Goal: Communication & Community: Answer question/provide support

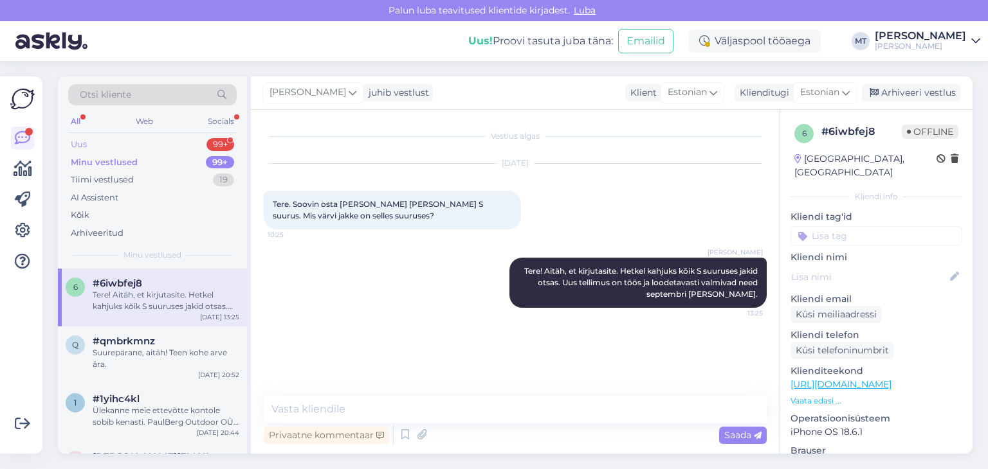
click at [81, 143] on div "Uus" at bounding box center [79, 144] width 16 height 13
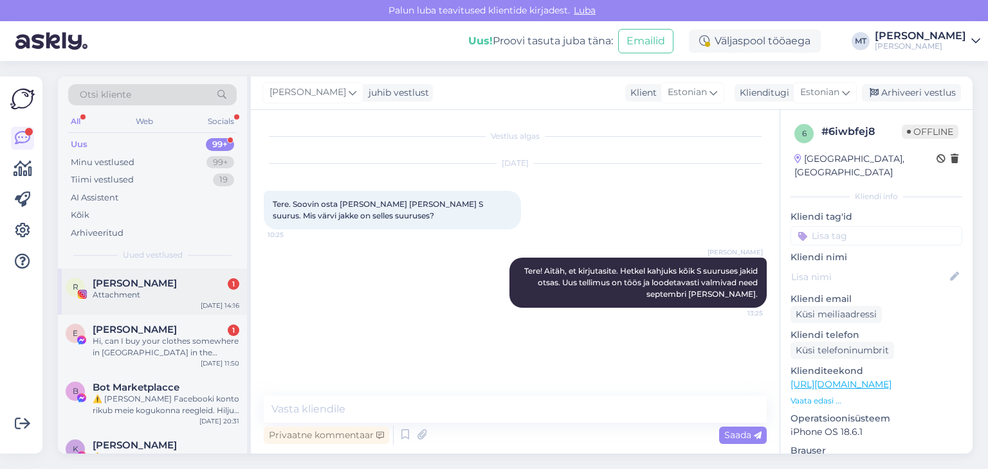
click at [139, 290] on div "Attachment" at bounding box center [166, 295] width 147 height 12
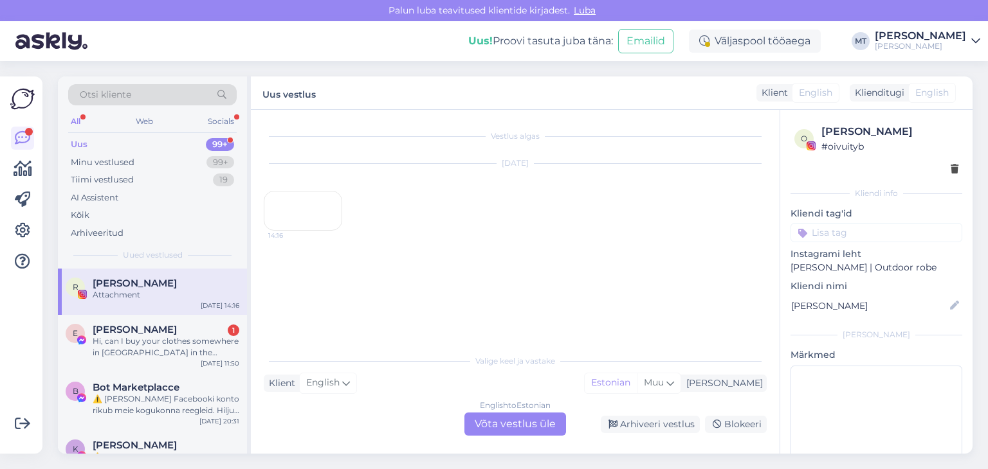
click at [316, 231] on div "14:16" at bounding box center [303, 211] width 78 height 40
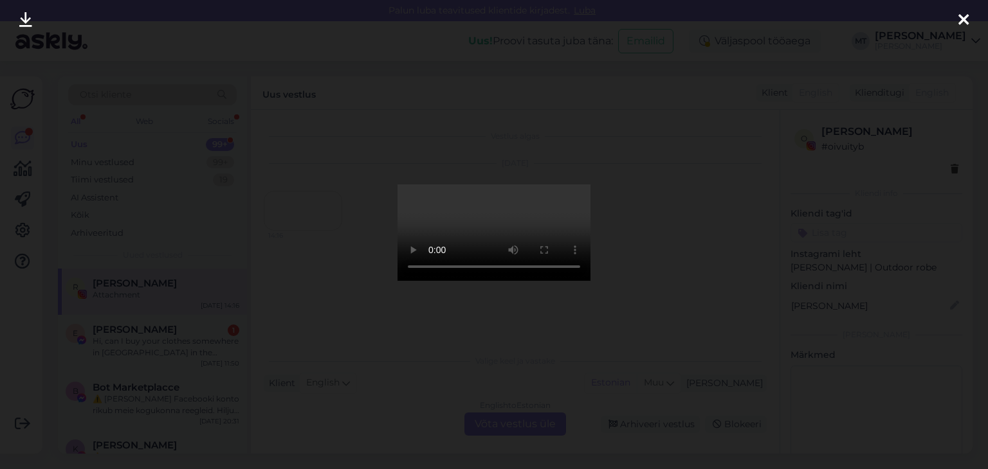
click at [963, 21] on icon at bounding box center [963, 20] width 10 height 17
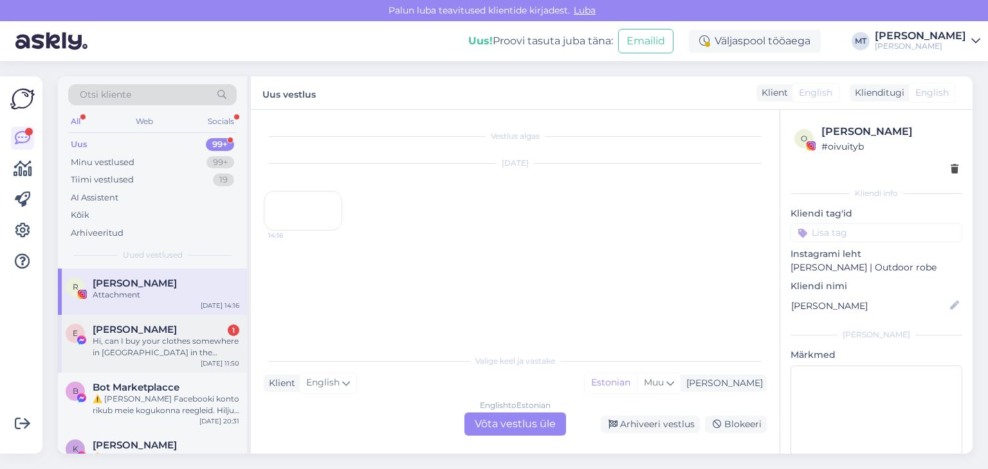
click at [147, 347] on div "Hi, can I buy your clothes somewhere in [GEOGRAPHIC_DATA] in the regular store?" at bounding box center [166, 347] width 147 height 23
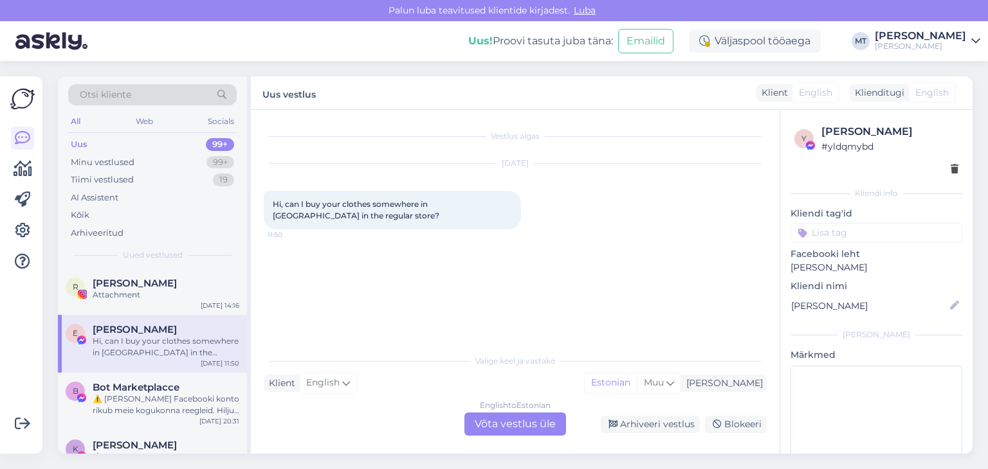
click at [525, 430] on div "English to Estonian Võta vestlus üle" at bounding box center [515, 424] width 102 height 23
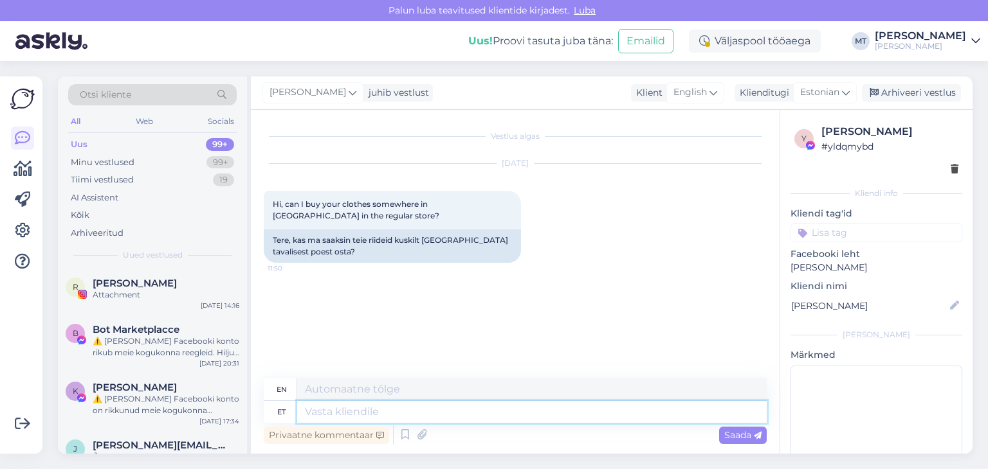
click at [406, 410] on textarea at bounding box center [531, 412] width 469 height 22
type textarea "Tere!"
type textarea "Hello!"
type textarea "Tere! [GEOGRAPHIC_DATA], et"
type textarea "Hello! Thank you,"
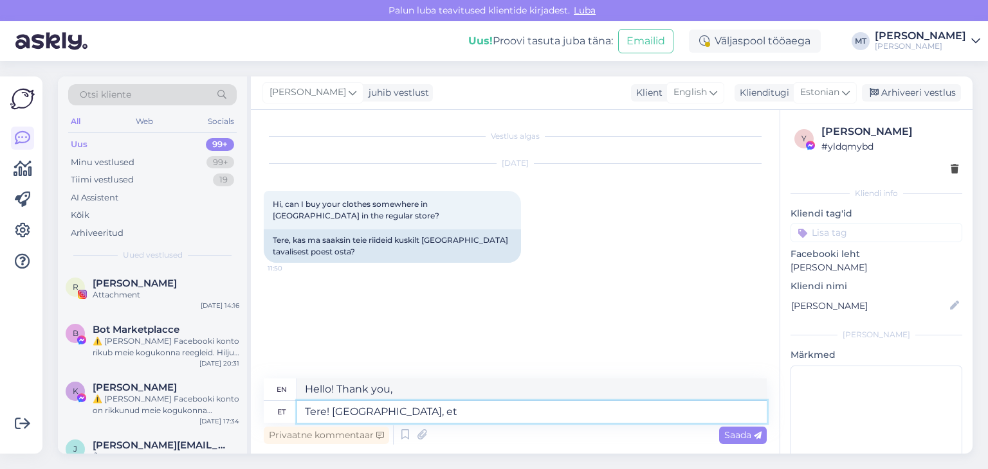
type textarea "Tere! [GEOGRAPHIC_DATA], et"
type textarea "Hello! Thank you for"
type textarea "Tere! Aitäh, et meile k"
type textarea "Hello! Thank you for reaching out to us."
type textarea "Tere! Aitäh, et meile kirjutasite"
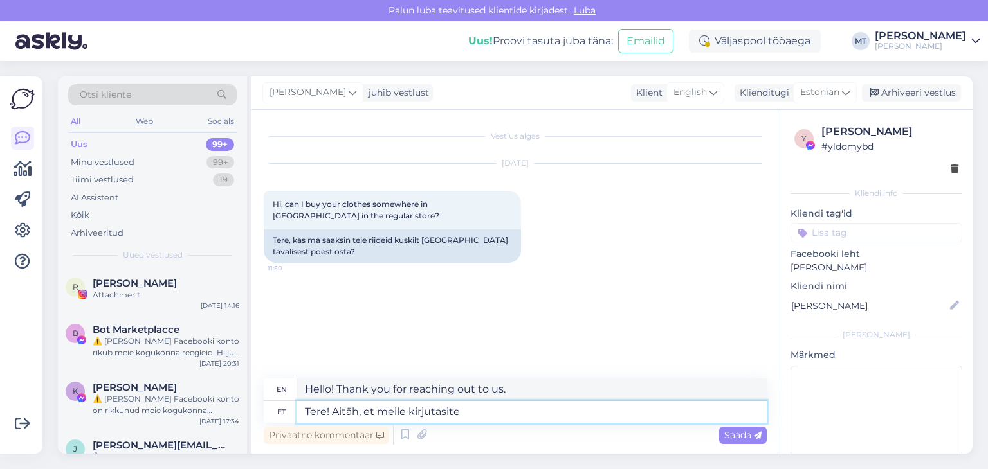
type textarea "Hello! Thank you for writing to us."
type textarea "Tere! Aitäh, et meile kirjutasite. Meie"
type textarea "Hello! Thank you for writing to us. We"
type textarea "Tere! Aitäh, et meile kirjutasite. Meie tooteid"
type textarea "Hello! Thank you for writing to us. Our products"
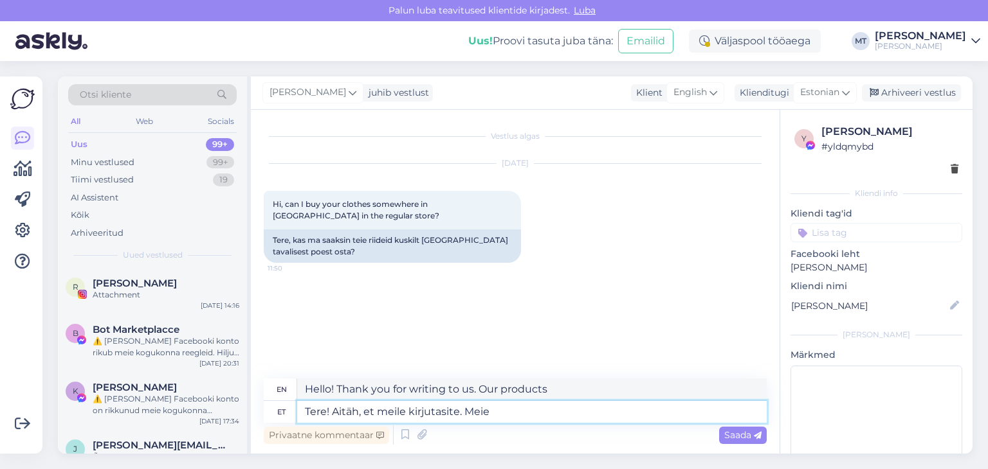
type textarea "Tere! Aitäh, et meile kirjutasite. Mei"
type textarea "Hello! Thank you for writing to us. We"
type textarea "Tere! Aitäh, et meile kirjutasite. Mõned me"
type textarea "Hello! Thank you for writing to us. Some"
type textarea "Tere! Aitäh, et meile kirjutasite. Mõned meie t"
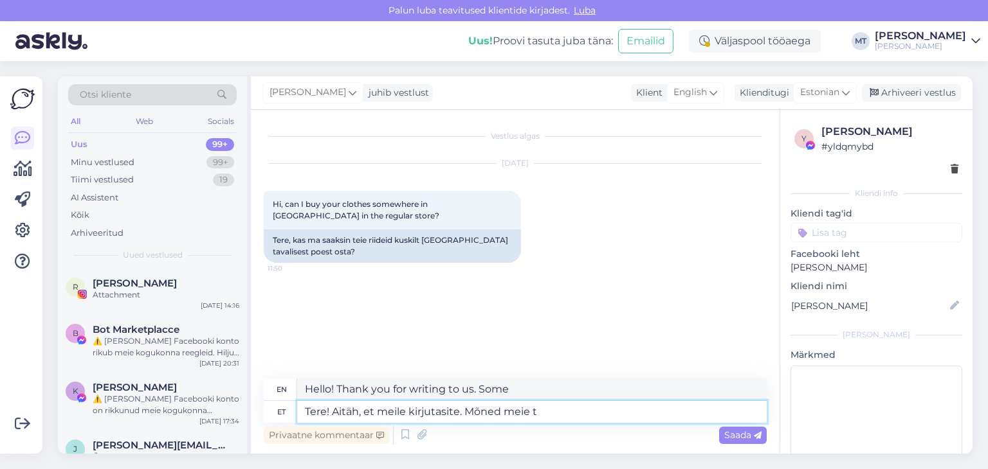
type textarea "Hello! Thank you for writing to us. Some of our"
type textarea "Tere! Aitäh, et meile kirjutasite. Mõned meie tooted o"
type textarea "Hello! Thank you for writing to us. Some of our products"
type textarea "Tere! Aitäh, et meile kirjutasite. Mõned meie tooted on"
type textarea "Hello! Thank you for writing to us. Some of our products are"
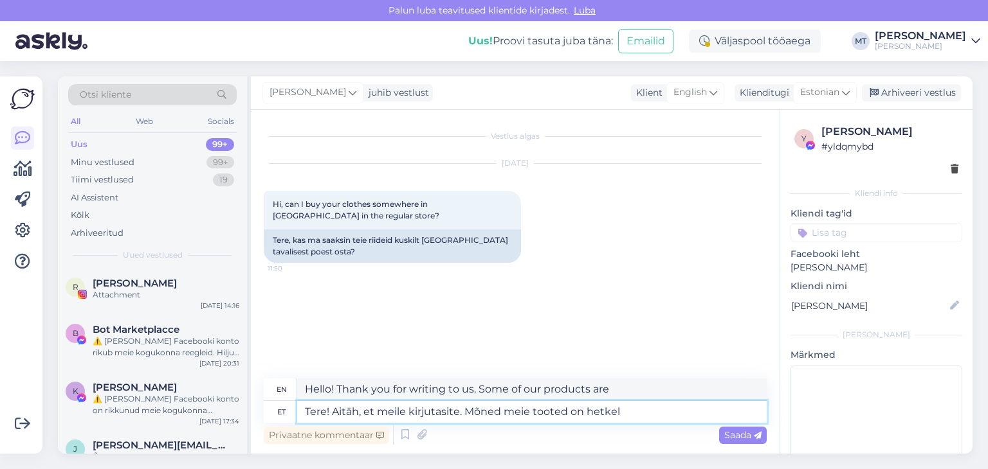
type textarea "Tere! Aitäh, et meile kirjutasite. Mõned meie tooted on hetkel s"
type textarea "Hello! Thank you for writing to us. Some of our products are currently"
type textarea "Tere! Aitäh, et meile kirjutasite. Mõned meie tooted on hetkel saadaval"
type textarea "Hello! Thank you for writing to us. Some of our products are currently availabl…"
type textarea "Tere! Aitäh, et meile kirjutasite. Mõned meie tooted on hetkel saadaval [GEOGRA…"
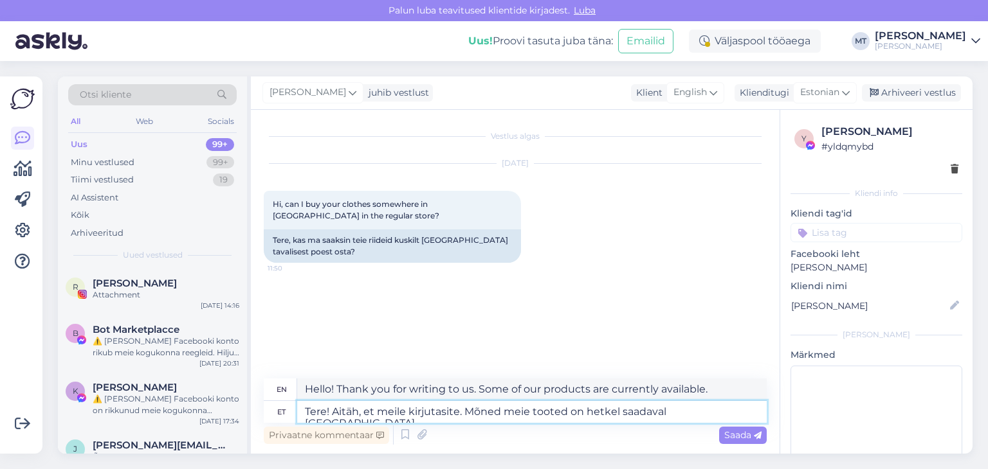
type textarea "Hello! Thank you for writing to us. Some of our products are currently availabl…"
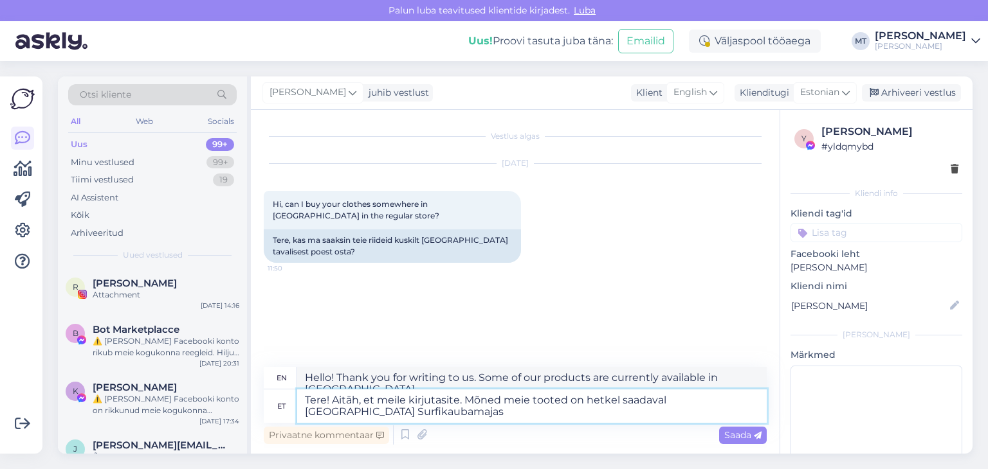
type textarea "Tere! Aitäh, et meile kirjutasite. Mõned meie tooted on hetkel saadaval [GEOGRA…"
type textarea "Hello! Thank you for writing to us. Some of our products are currently availabl…"
type textarea "Tere! Aitäh, et meile kirjutasite. Mõned meie tooted on hetkel saadaval [GEOGRA…"
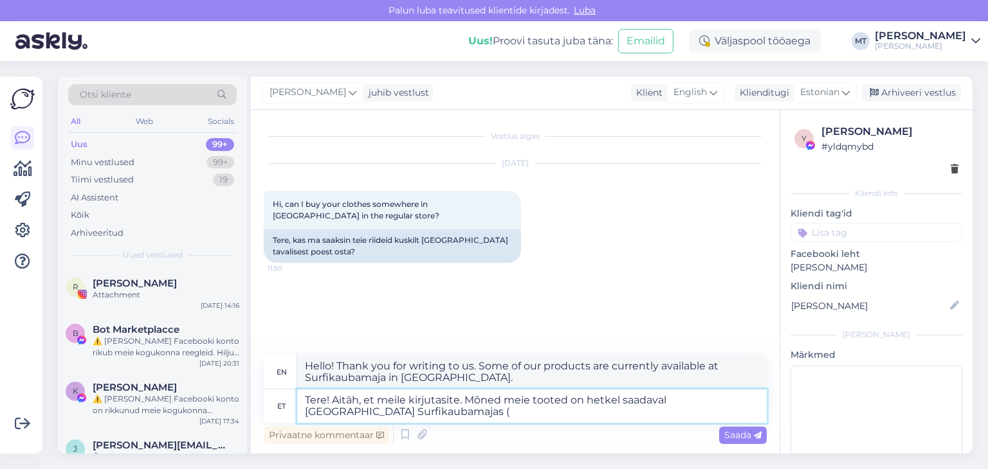
type textarea "Hello! Thank you for writing to us. Some of our products are currently availabl…"
paste textarea "[STREET_ADDRESS]"
type textarea "Tere! Aitäh, et meile kirjutasite. Mõned meie tooted on hetkel saadaval [GEOGRA…"
type textarea "Hello! Thank you for writing to us. Some of our products are currently availabl…"
type textarea "Tere! Aitäh, et meile kirjutasite. Mõned meie tooted on hetkel saadaval [GEOGRA…"
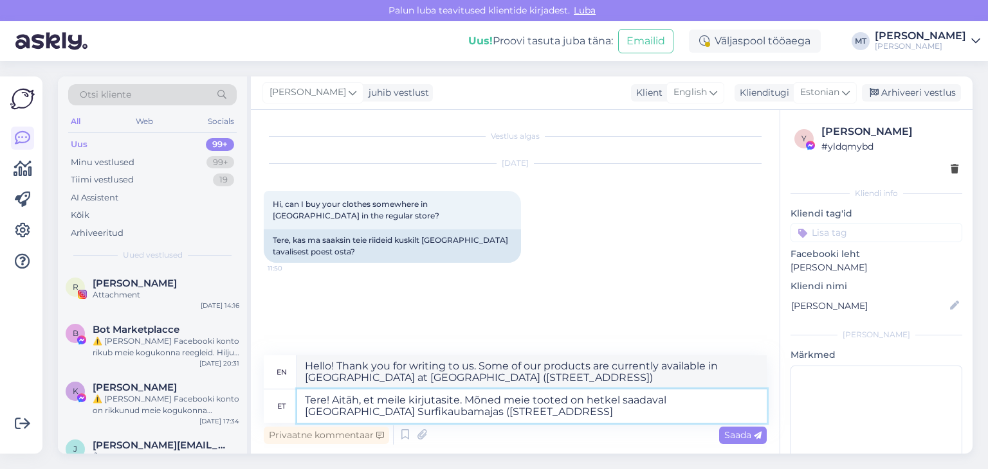
type textarea "Hello! Thank you for writing to us. Some of our products are currently availabl…"
type textarea "Tere! Aitäh, et meile kirjutasite. Mõned meie tooted on hetkel saadaval [GEOGRA…"
type textarea "Hello! Thank you for writing to us. Some of our products are currently availabl…"
type textarea "Tere! Aitäh, et meile kirjutasite. Mõned meie tooted on hetkel saadaval [GEOGRA…"
type textarea "Hello! Thank you for writing to us. Some of our products are currently availabl…"
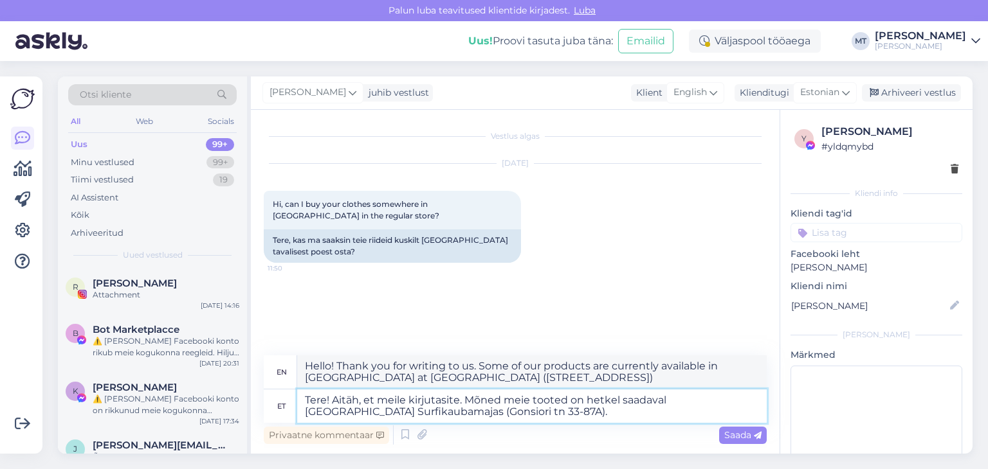
type textarea "Tere! Aitäh, et meile kirjutasite. Mõned meie tooted on hetkel saadaval [GEOGRA…"
type textarea "Hello! Thank you for writing to us. Some of our products are currently availabl…"
type textarea "Tere! Aitäh, et meile kirjutasite. Mõned meie tooted on hetkel saadaval [GEOGRA…"
type textarea "Hello! Thank you for writing to us. Some of our products are currently availabl…"
type textarea "Tere! Aitäh, et meile kirjutasite. Mõned meie tooted on hetkel saadaval [GEOGRA…"
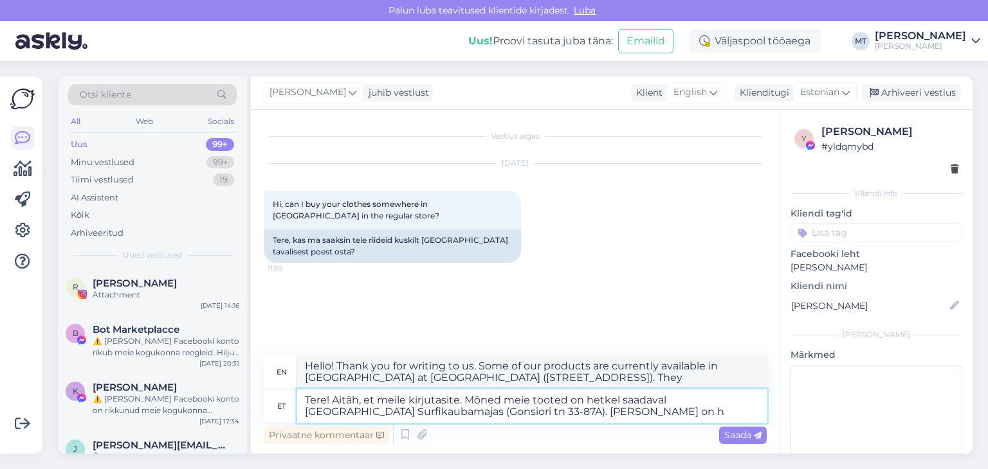
type textarea "Hello! Thank you for writing to us. Some of our products are currently availabl…"
type textarea "Tere! Aitäh, et meile kirjutasite. Mõned meie tooted on hetkel saadaval [GEOGRA…"
type textarea "Hello! Thank you for writing to us. Some of our products are currently availabl…"
type textarea "Tere! Aitäh, et meile kirjutasite. Mõned meie tooted on hetkel saadaval [GEOGRA…"
type textarea "Hello! Thank you for writing to us. Some of our products are currently availabl…"
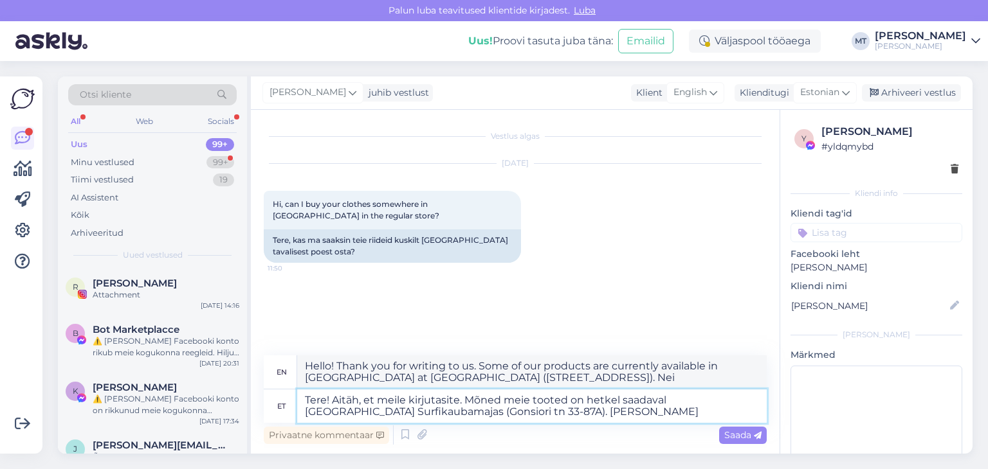
type textarea "Tere! Aitäh, et meile kirjutasite. Mõned meie tooted on hetkel saadaval [GEOGRA…"
type textarea "Hello! Thank you for writing to us. Some of our products are currently availabl…"
type textarea "Tere! Aitäh, et meile kirjutasite. Mõned meie tooted on hetkel saadaval [GEOGRA…"
type textarea "Hello! Thank you for writing to us. Some of our products are currently availabl…"
type textarea "Tere! Aitäh, et meile kirjutasite. Mõned meie tooted on hetkel saadaval [GEOGRA…"
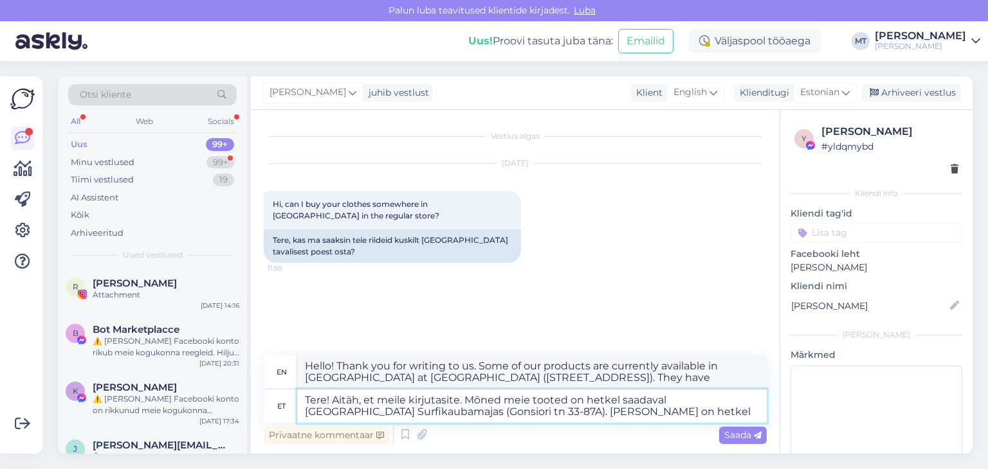
type textarea "Hello! Thank you for writing to us. Some of our products are currently availabl…"
type textarea "Tere! Aitäh, et meile kirjutasite. Mõned meie tooted on hetkel saadaval [GEOGRA…"
type textarea "Hello! Thank you for writing to us. Some of our products are currently availabl…"
type textarea "Tere! Aitäh, et meile kirjutasite. Mõned meie tooted on hetkel saadaval [GEOGRA…"
type textarea "Hello! Thank you for writing to us. Some of our products are currently availabl…"
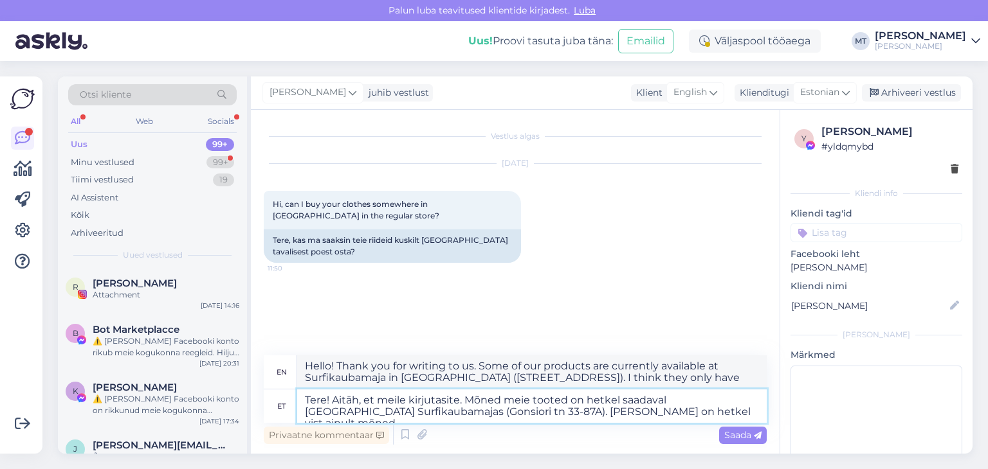
type textarea "Tere! Aitäh, et meile kirjutasite. Mõned meie tooted on hetkel saadaval [GEOGRA…"
type textarea "Hello! Thank you for writing to us. Some of our products are currently availabl…"
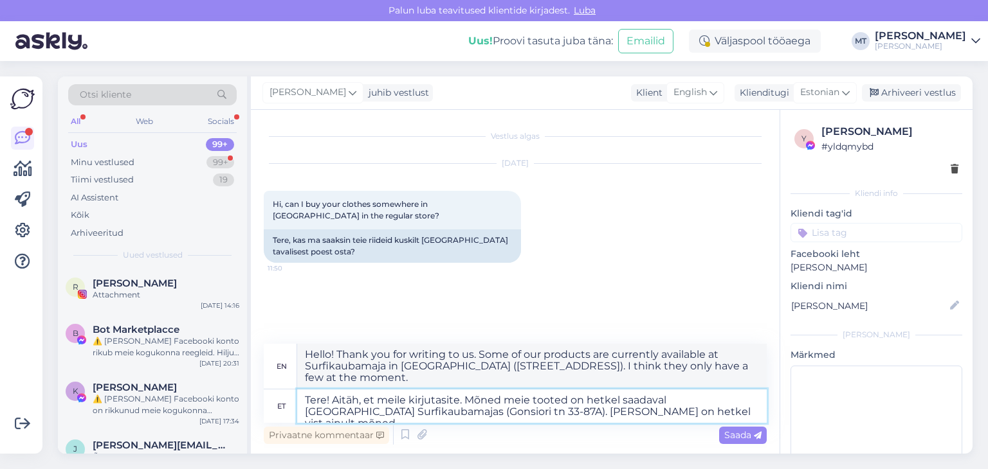
type textarea "Tere! Aitäh, et meile kirjutasite. Mõned meie tooted on hetkel saadaval [GEOGRA…"
type textarea "Hello! Thank you for writing to us. Some of our products are currently availabl…"
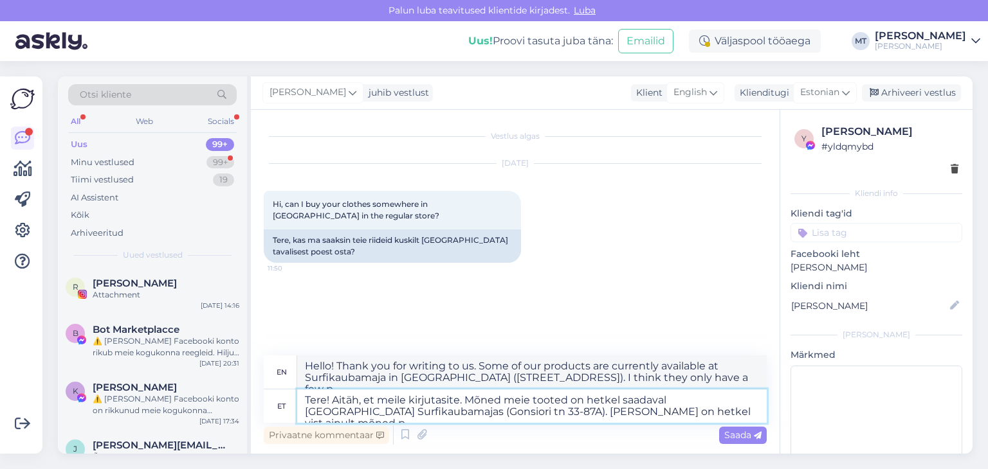
type textarea "Tere! Aitäh, et meile kirjutasite. Mõned meie tooted on hetkel saadaval [GEOGRA…"
type textarea "Hello! Thank you for writing to us. Some of our products are currently availabl…"
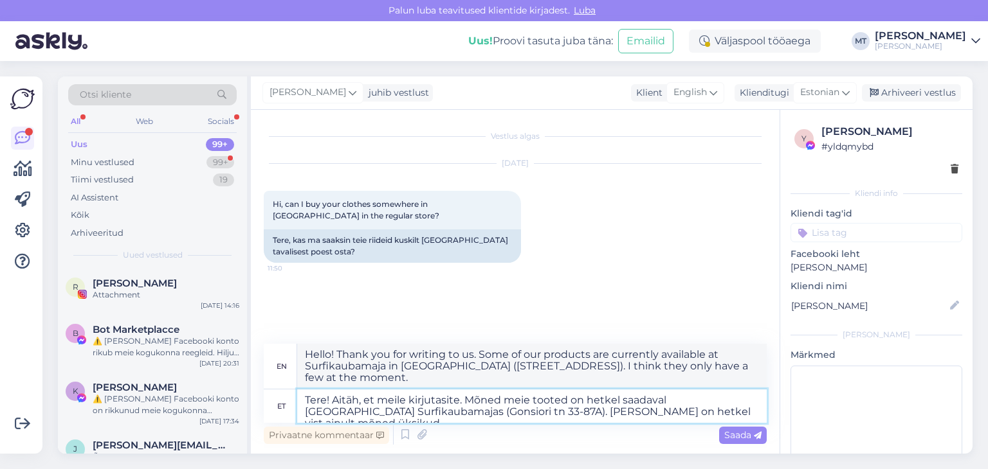
type textarea "Tere! Aitäh, et meile kirjutasite. Mõned meie tooted on hetkel saadaval [GEOGRA…"
type textarea "Hello! Thank you for writing to us. Some of our products are currently availabl…"
type textarea "Tere! Aitäh, et meile kirjutasite. Mõned meie tooted on hetkel saadaval [GEOGRA…"
type textarea "Hello! Thank you for writing to us. Some of our products are currently availabl…"
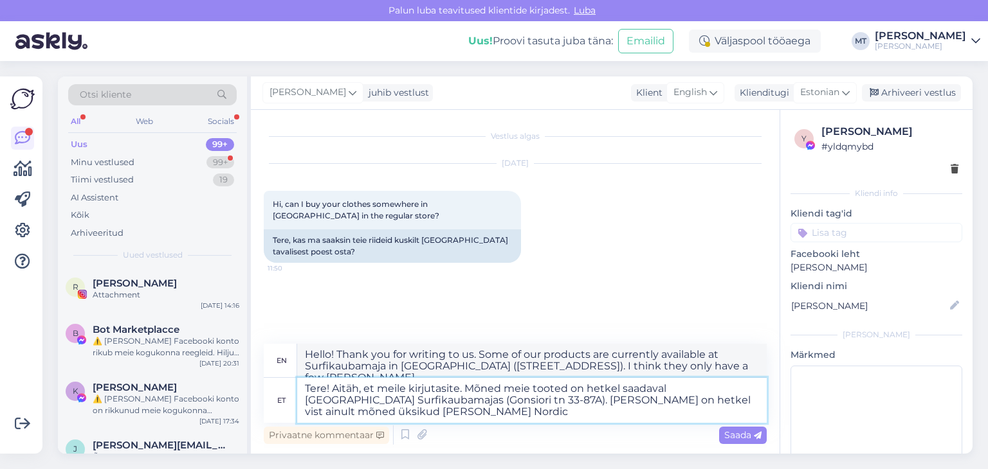
type textarea "Tere! Aitäh, et meile kirjutasite. Mõned meie tooted on hetkel saadaval [GEOGRA…"
type textarea "Hello! Thank you for writing to us. Some of our products are currently availabl…"
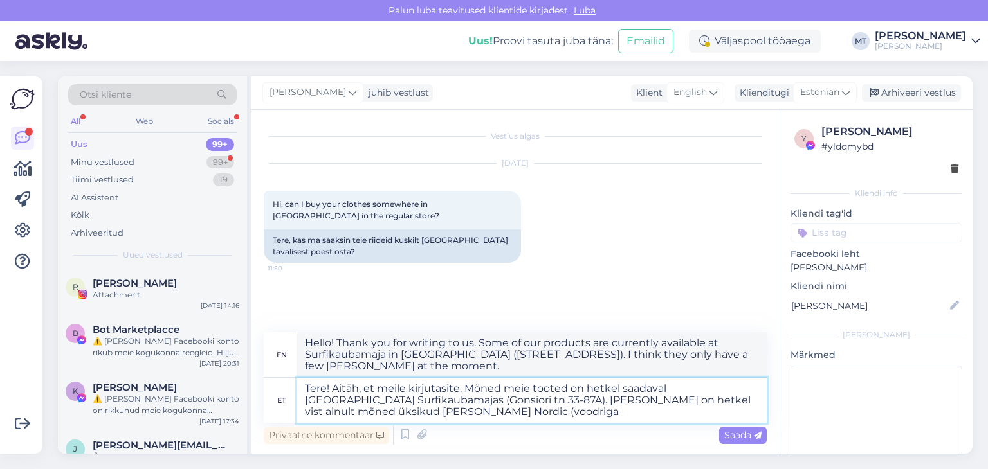
type textarea "Tere! Aitäh, et meile kirjutasite. Mõned meie tooted on hetkel saadaval [GEOGRA…"
type textarea "Hello! Thank you for writing to us. Some of our products are currently availabl…"
type textarea "Tere! Aitäh, et meile kirjutasite. Mõned meie tooted on hetkel saadaval [GEOGRA…"
type textarea "Hello! Thank you for writing to us. Some of our products are currently availabl…"
type textarea "Tere! Aitäh, et meile kirjutasite. Mõned meie tooted on hetkel saadaval [GEOGRA…"
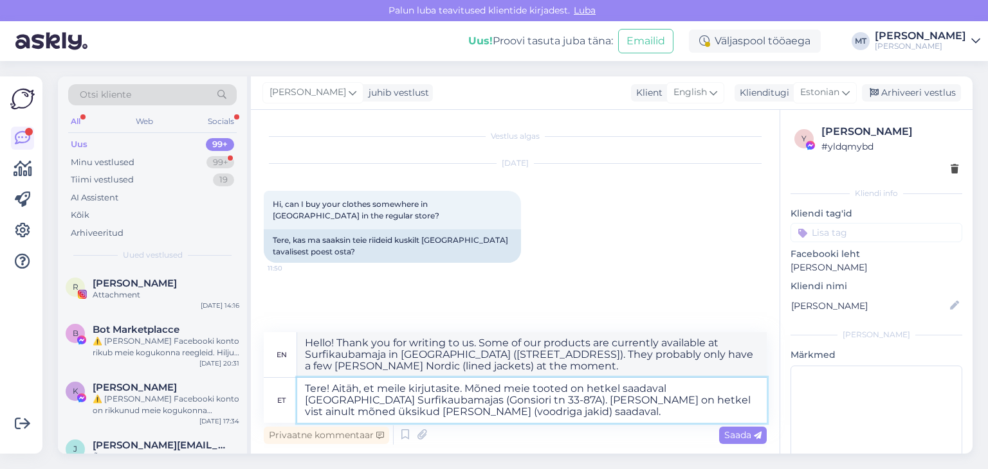
type textarea "Hello! Thank you for writing to us. Some of our products are currently availabl…"
type textarea "Tere! Aitäh, et meile kirjutasite. Mõned meie tooted on hetkel saadaval [GEOGRA…"
type textarea "Hello! Thank you for writing to us. Some of our products are currently availabl…"
type textarea "Tere! Aitäh, et meile kirjutasite. Mõned meie tooted on hetkel saadaval [GEOGRA…"
type textarea "Hello! Thank you for writing to us. Some of our products are currently availabl…"
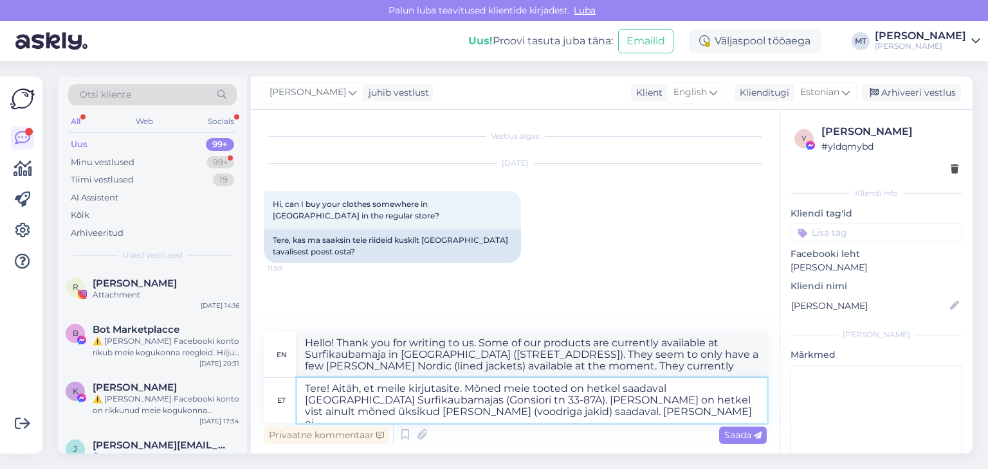
type textarea "Tere! Aitäh, et meile kirjutasite. Mõned meie tooted on hetkel saadaval [GEOGRA…"
type textarea "Hello! Thank you for writing to us. Some of our products are currently availabl…"
type textarea "Tere! Aitäh, et meile kirjutasite. Mõned meie tooted on hetkel saadaval [GEOGRA…"
type textarea "Hello! Thank you for writing to us. Some of our products are currently availabl…"
type textarea "Tere! Aitäh, et meile kirjutasite. Mõned meie tooted on hetkel saadaval [GEOGRA…"
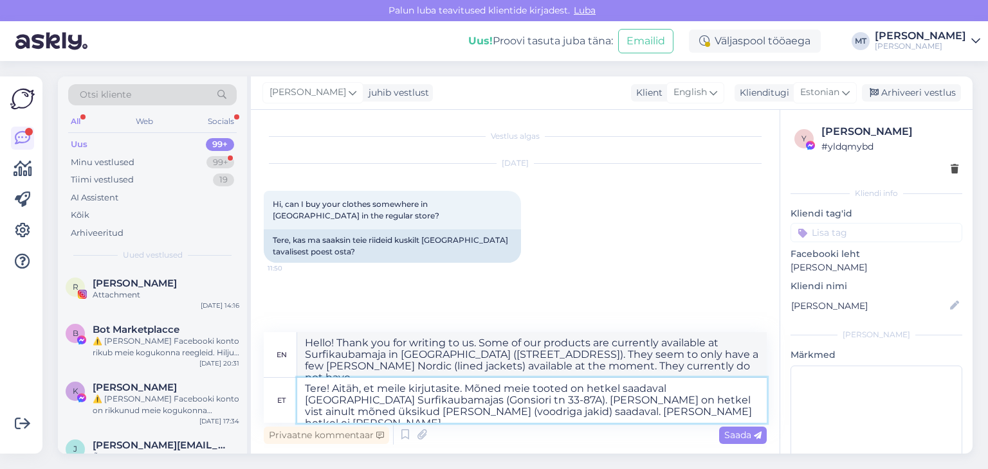
type textarea "Hello! Thank you for writing to us. Some of our products are currently availabl…"
type textarea "Tere! Aitäh, et meile kirjutasite. Mõned meie tooted on hetkel saadaval [GEOGRA…"
type textarea "Hello! Thank you for writing to us. Some of our products are currently availabl…"
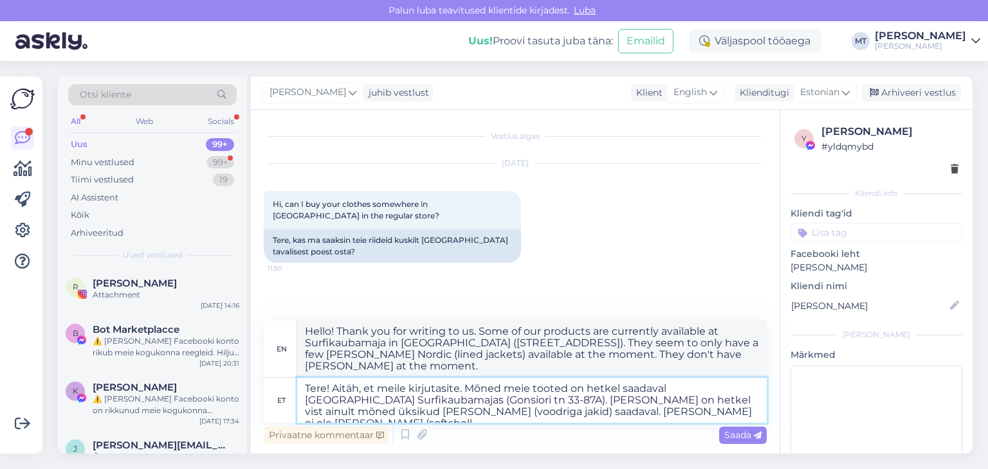
type textarea "Tere! Aitäh, et meile kirjutasite. Mõned meie tooted on hetkel saadaval [GEOGRA…"
type textarea "Hello! Thank you for writing to us. Some of our products are currently availabl…"
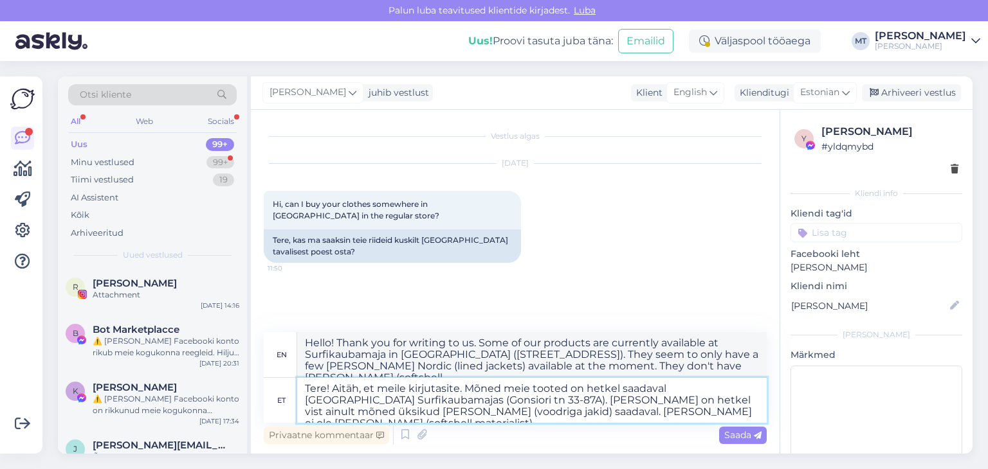
type textarea "Tere! Aitäh, et meile kirjutasite. Mõned meie tooted on hetkel saadaval [GEOGRA…"
type textarea "Hello! Thank you for writing to us. Some of our products are currently availabl…"
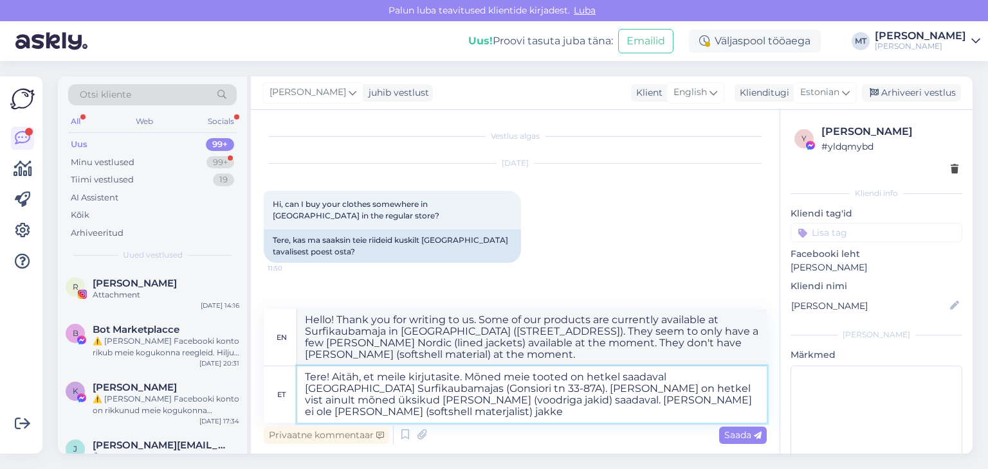
type textarea "Tere! Aitäh, et meile kirjutasite. Mõned meie tooted on hetkel saadaval [GEOGRA…"
type textarea "Hello! Thank you for writing to us. Some of our products are currently availabl…"
type textarea "Tere! Aitäh, et meile kirjutasite. Mõned meie tooted on hetkel saadaval [GEOGRA…"
type textarea "Hello! Thank you for writing to us. Some of our products are currently availabl…"
type textarea "Tere! Aitäh, et meile kirjutasite. Mõned meie tooted on hetkel saadaval [GEOGRA…"
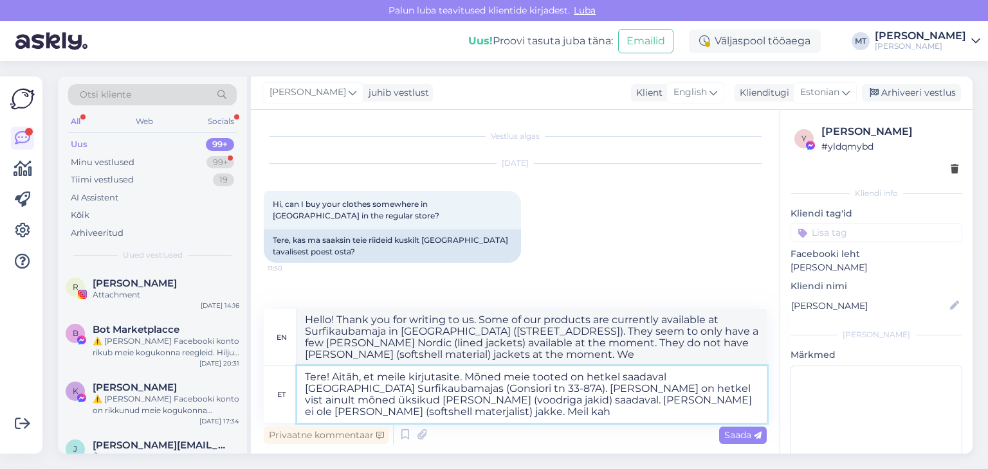
type textarea "Hello! Thank you for writing to us. Some of our products are currently availabl…"
type textarea "Tere! Aitäh, et meile kirjutasite. Mõned meie tooted on hetkel saadaval [GEOGRA…"
type textarea "Hello! Thank you for writing to us. Some of our products are currently availabl…"
type textarea "Tere! Aitäh, et meile kirjutasite. Mõned meie tooted on hetkel saadaval [GEOGRA…"
type textarea "Hello! Thank you for writing to us. Some of our products are currently availabl…"
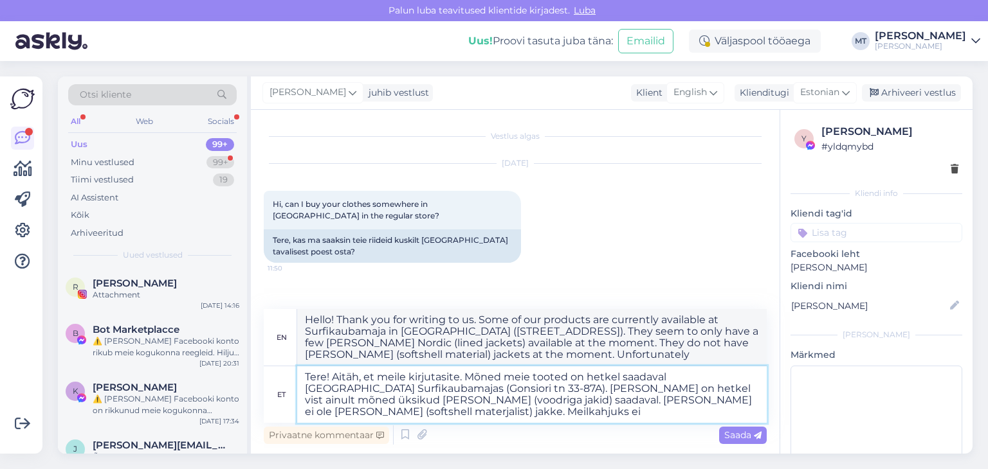
type textarea "Tere! Aitäh, et meile kirjutasite. Mõned meie tooted on hetkel saadaval [GEOGRA…"
type textarea "Hello! Thank you for writing to us. Some of our products are currently availabl…"
type textarea "Tere! Aitäh, et meile kirjutasite. Mõned meie tooted on hetkel saadaval [GEOGRA…"
type textarea "Hello! Thank you for writing to us. Some of our products are currently availabl…"
type textarea "Tere! Aitäh, et meile kirjutasite. Mõned meie tooted on hetkel saadaval [GEOGRA…"
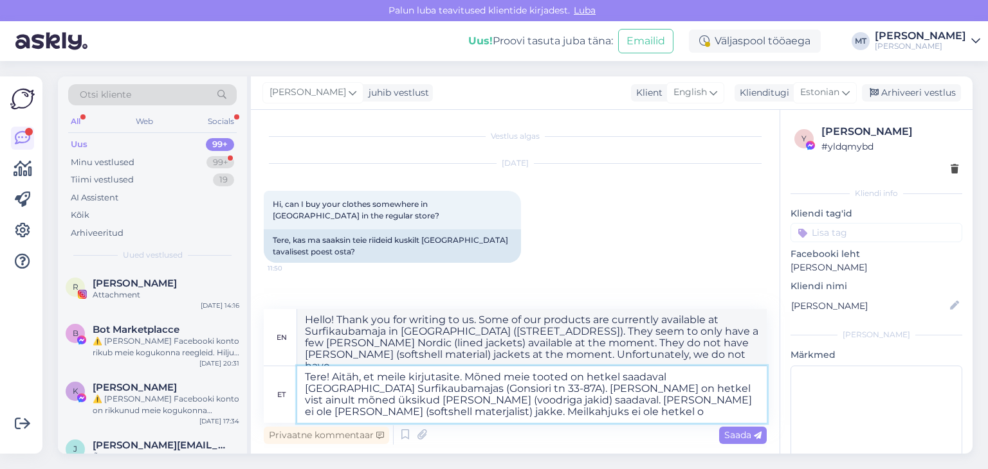
type textarea "Hello! Thank you for writing to us. Some of our products are currently availabl…"
type textarea "Tere! Aitäh, et meile kirjutasite. Mõned meie tooted on hetkel saadaval [GEOGRA…"
type textarea "Hello! Thank you for writing to us. Some of our products are currently availabl…"
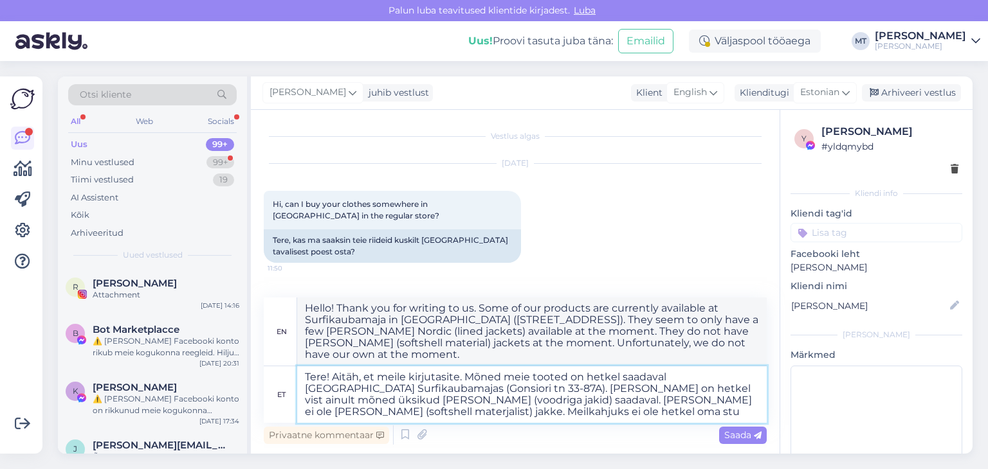
type textarea "Tere! Aitäh, et meile kirjutasite. Mõned meie tooted on hetkel saadaval [GEOGRA…"
type textarea "Hello! Thank you for writing to us. Some of our products are currently availabl…"
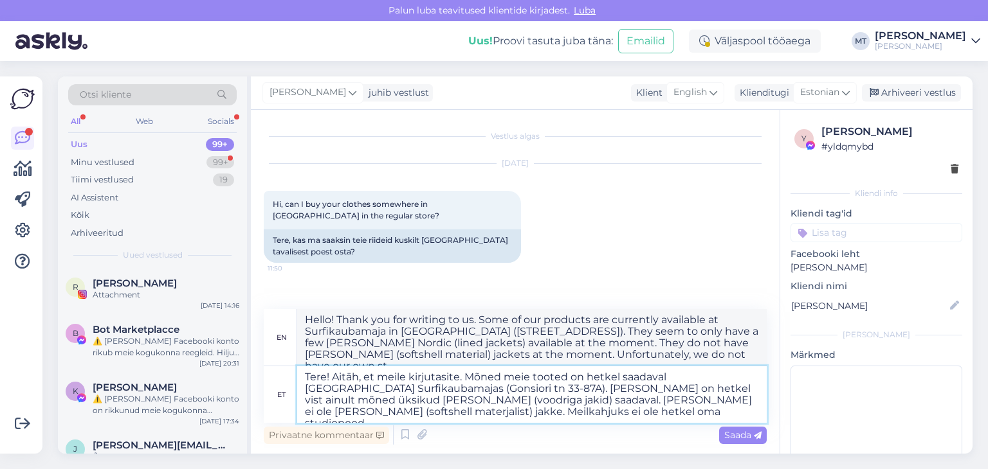
type textarea "Tere! Aitäh, et meile kirjutasite. Mõned meie tooted on hetkel saadaval [GEOGRA…"
type textarea "Hello! Thank you for writing to us. Some of our products are currently availabl…"
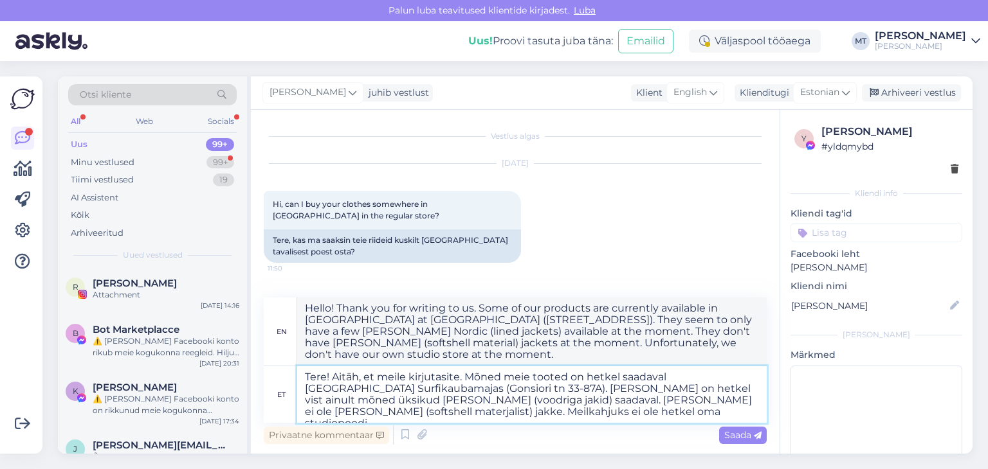
type textarea "Tere! Aitäh, et meile kirjutasite. Mõned meie tooted on hetkel saadaval [GEOGRA…"
type textarea "Hello! Thank you for writing to us. Some of our products are currently availabl…"
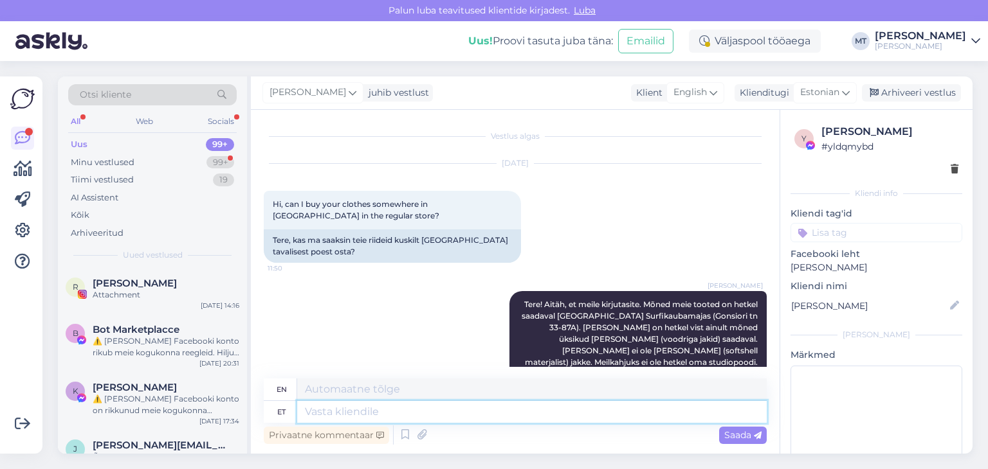
scroll to position [91, 0]
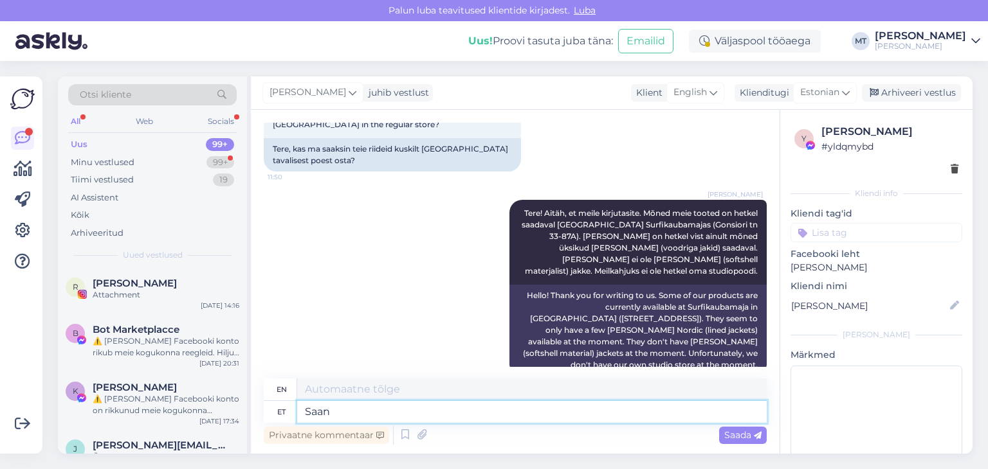
type textarea "Saan"
type textarea "I can"
type textarea "[PERSON_NAME]"
type textarea "I can help."
type textarea "Saan aidata Teil s"
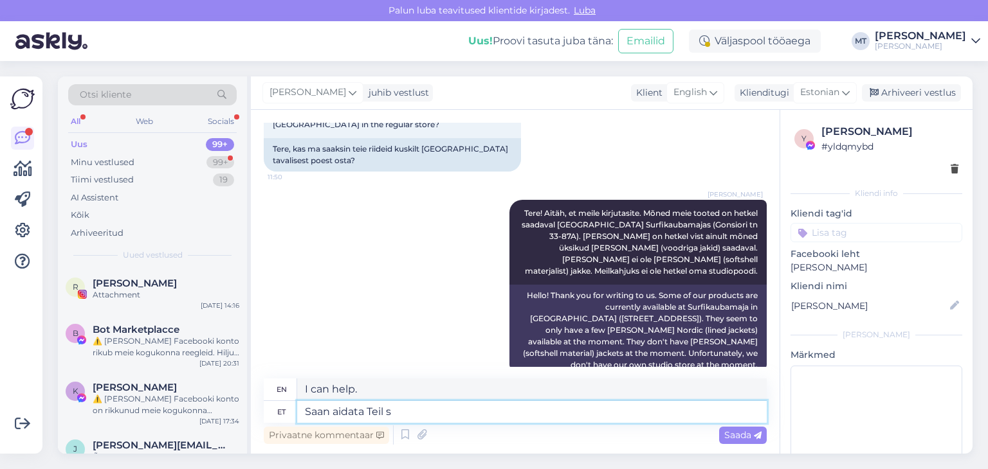
type textarea "I can help you."
type textarea "Saan aidata Teil õige s"
type textarea "I can help you right."
type textarea "Saan aidata Teil õige suuruse"
type textarea "I can help you find the right size."
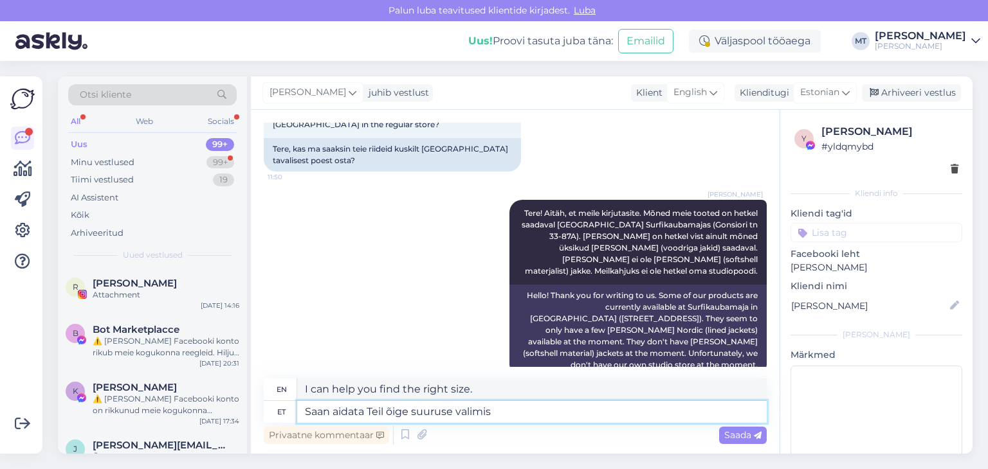
type textarea "Saan aidata Teil õige suuruse valimise"
type textarea "I can help you choose the right size."
type textarea "Saan aidata Teil õige suuruse valimisel,"
type textarea "I can help you choose the right size,"
type textarea "Saan aidata Teil õige suuruse valimisel, kui k"
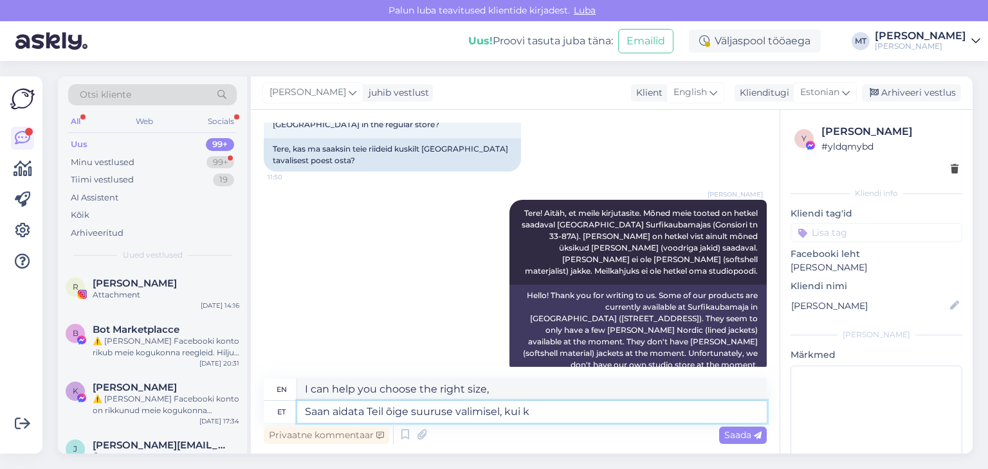
type textarea "I can help you choose the right size if"
type textarea "[DEMOGRAPHIC_DATA] aidata Teil õige suuruse valimisel, kui kirjutate m"
type textarea "I can help you choose the right size if you write"
type textarea "Saan aidata Teil õige suuruse valimisel, kui kirjutate [PERSON_NAME] pikkuse h"
type textarea "I can help you choose the right size if you tell me your height."
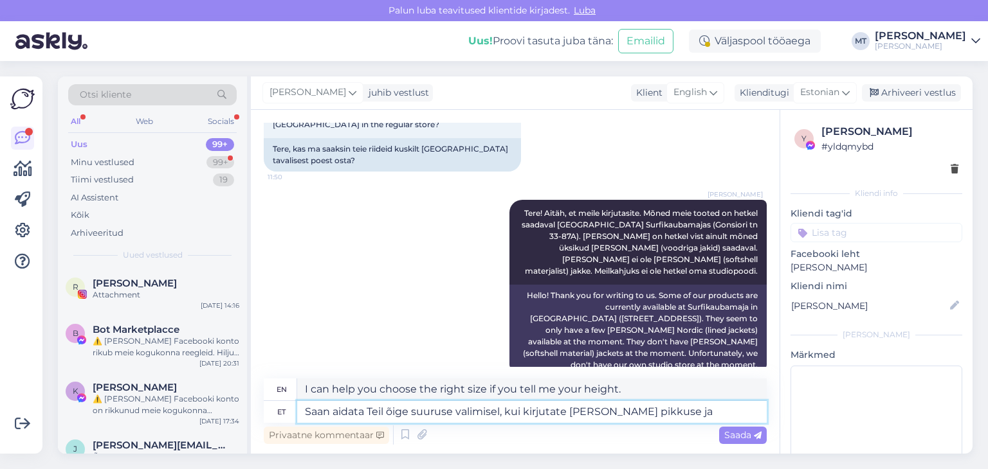
type textarea "Saan aidata Teil õige suuruse valimisel, kui kirjutate [PERSON_NAME] pikkuse ja"
type textarea "I can help you choose the right size if you tell me your height and"
type textarea "Saan aidata Teil õige suuruse valimisel, kui kirjutate [PERSON_NAME] pikkuse ja…"
type textarea "I can help you choose the right size if you tell me your height and what"
type textarea "Saan aidata Teil õige suuruse valimisel, kui kirjutate [PERSON_NAME] pikkuse ja…"
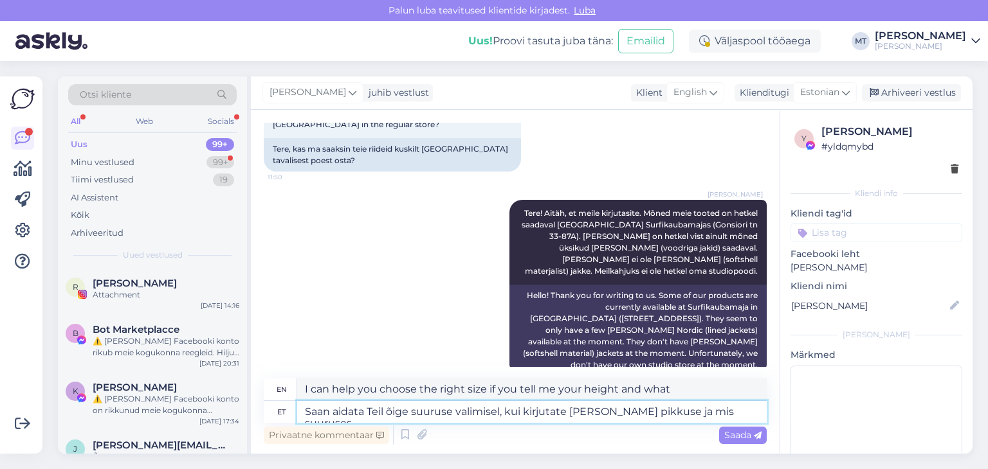
type textarea "I can help you choose the right size if you tell me your height and what size."
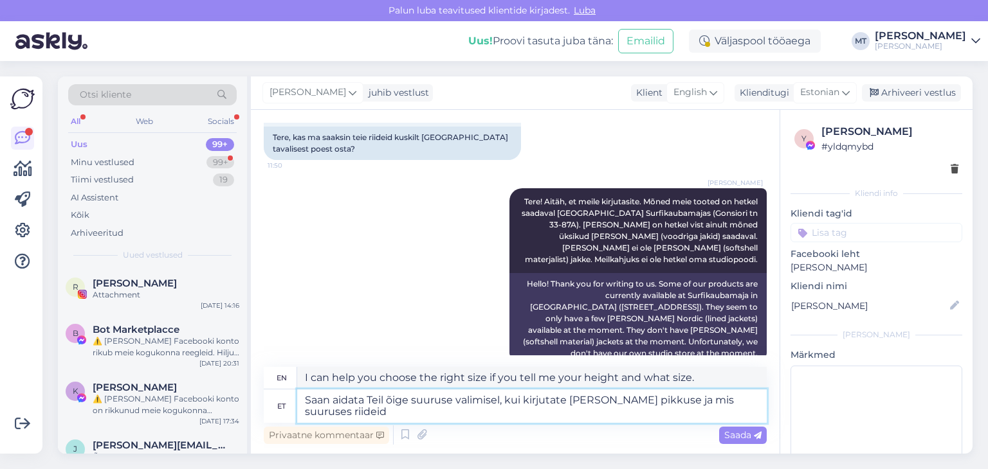
type textarea "Saan aidata Teil õige suuruse valimisel, kui kirjutate [PERSON_NAME] pikkuse ja…"
type textarea "I can help you choose the right size if you tell me your height and what size c…"
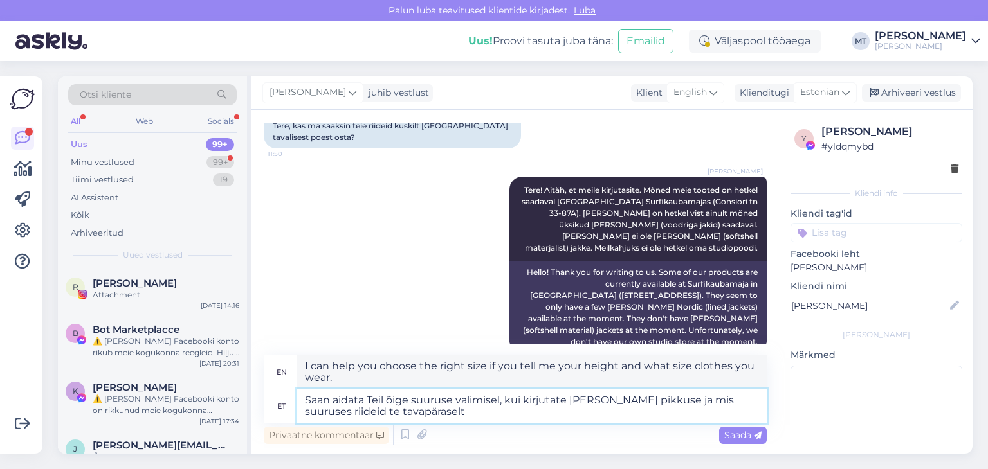
type textarea "Saan aidata Teil õige suuruse valimisel, kui kirjutate [PERSON_NAME] pikkuse ja…"
type textarea "I can help you choose the right size if you tell me your height and what size c…"
click at [383, 397] on textarea "Saan aidata Teil õige suuruse valimisel, kui kirjutate [PERSON_NAME] pikkuse ja…" at bounding box center [531, 406] width 469 height 33
type textarea "Saan aidata [PERSON_NAME] õige suuruse valimisel, kui kirjutate [PERSON_NAME] p…"
click at [727, 439] on span "Saada" at bounding box center [742, 436] width 37 height 12
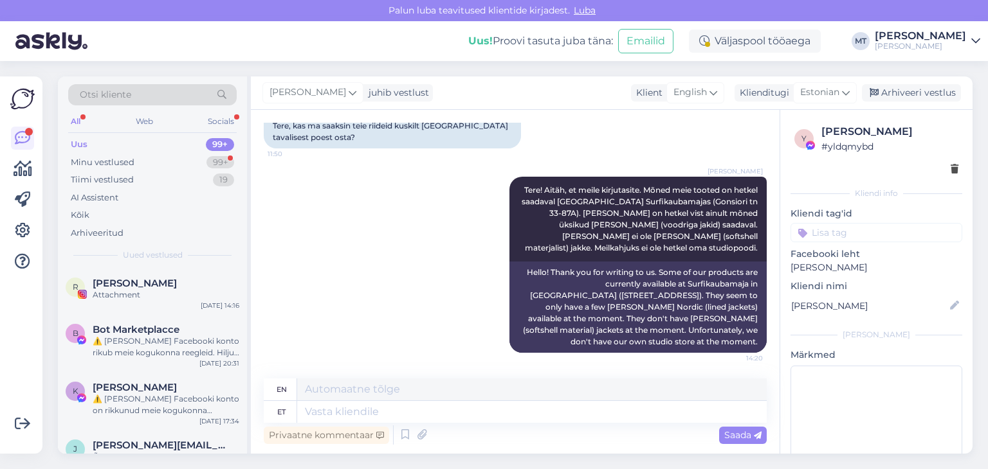
scroll to position [192, 0]
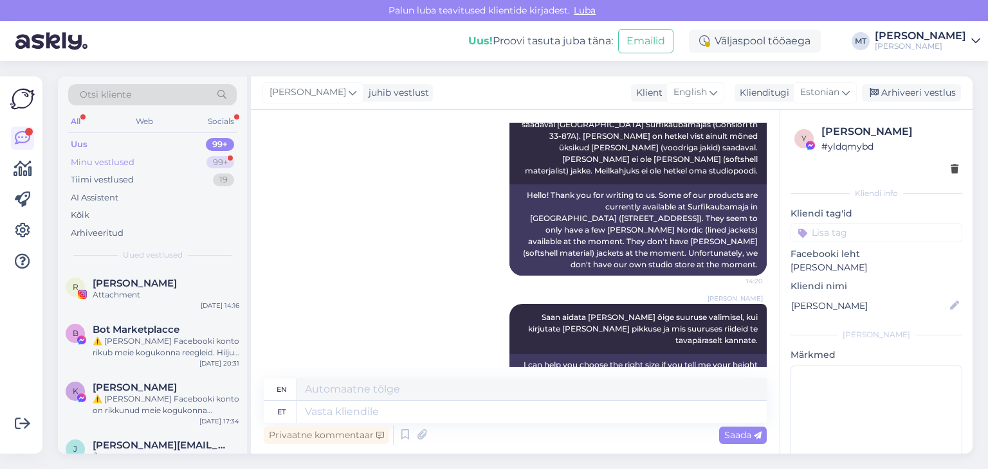
click at [116, 163] on div "Minu vestlused" at bounding box center [103, 162] width 64 height 13
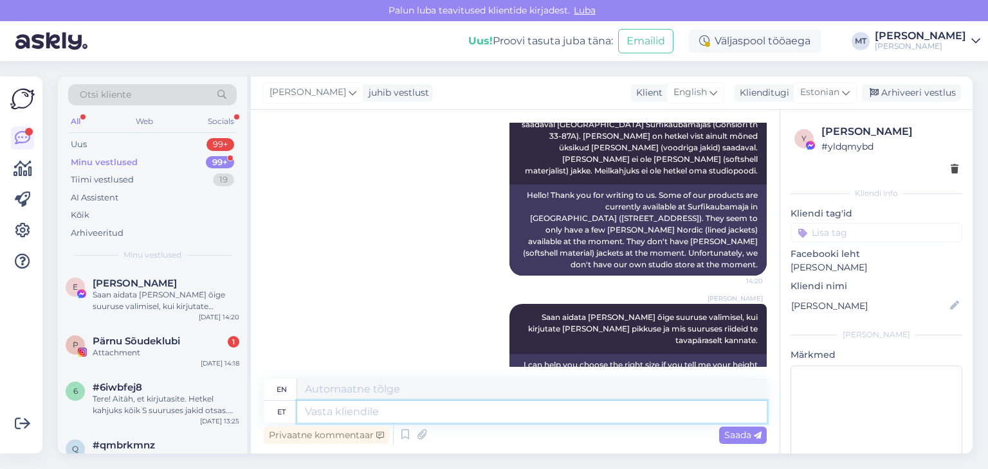
click at [458, 411] on textarea at bounding box center [531, 412] width 469 height 22
